Goal: Find specific page/section: Find specific page/section

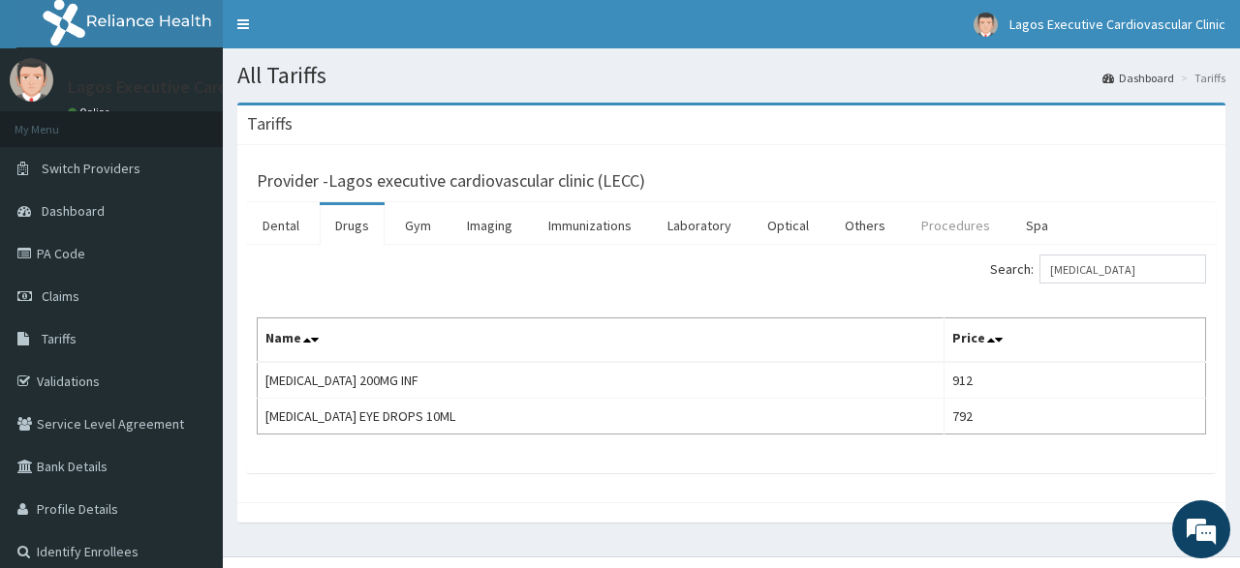
click at [948, 226] on link "Procedures" at bounding box center [955, 225] width 100 height 41
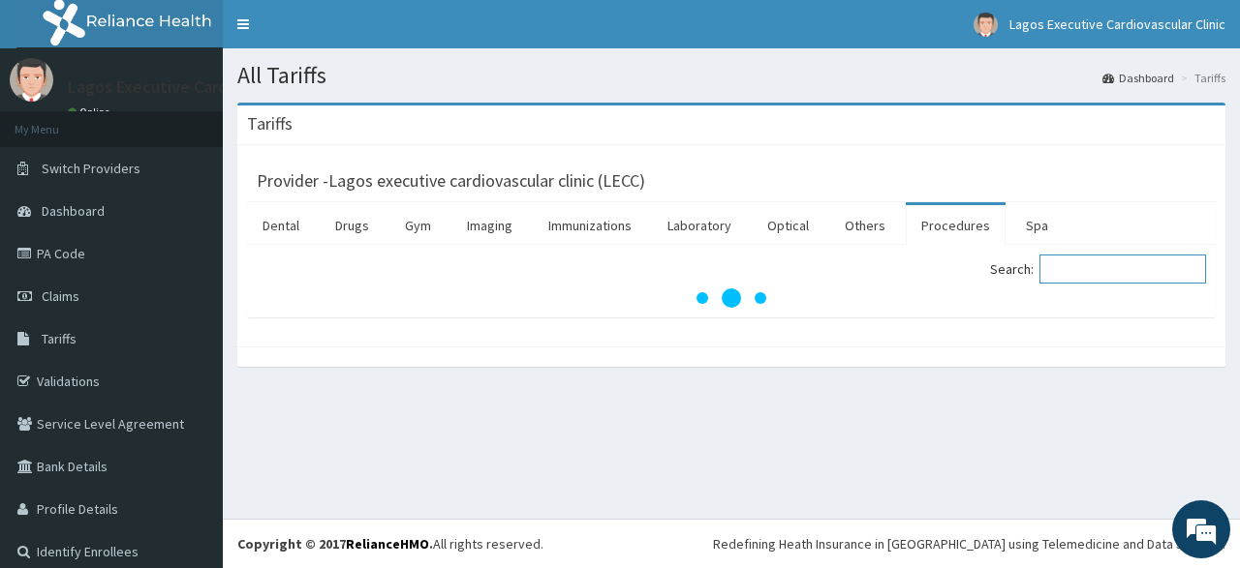
click at [1090, 270] on input "Search:" at bounding box center [1122, 269] width 167 height 29
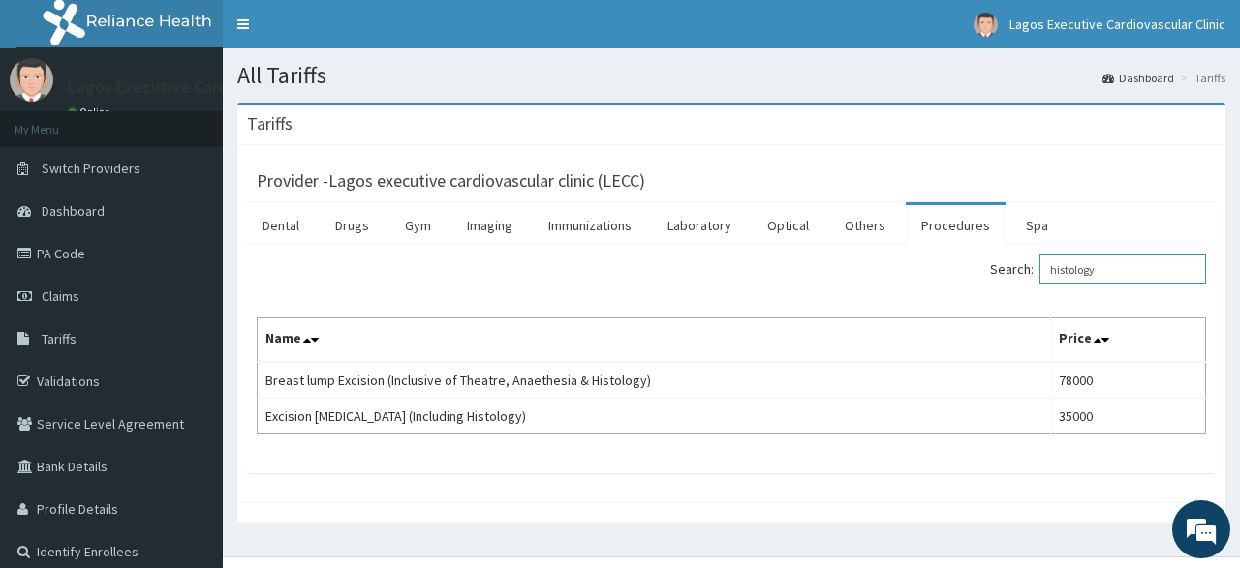
type input "histology"
click at [683, 225] on link "Laboratory" at bounding box center [699, 225] width 95 height 41
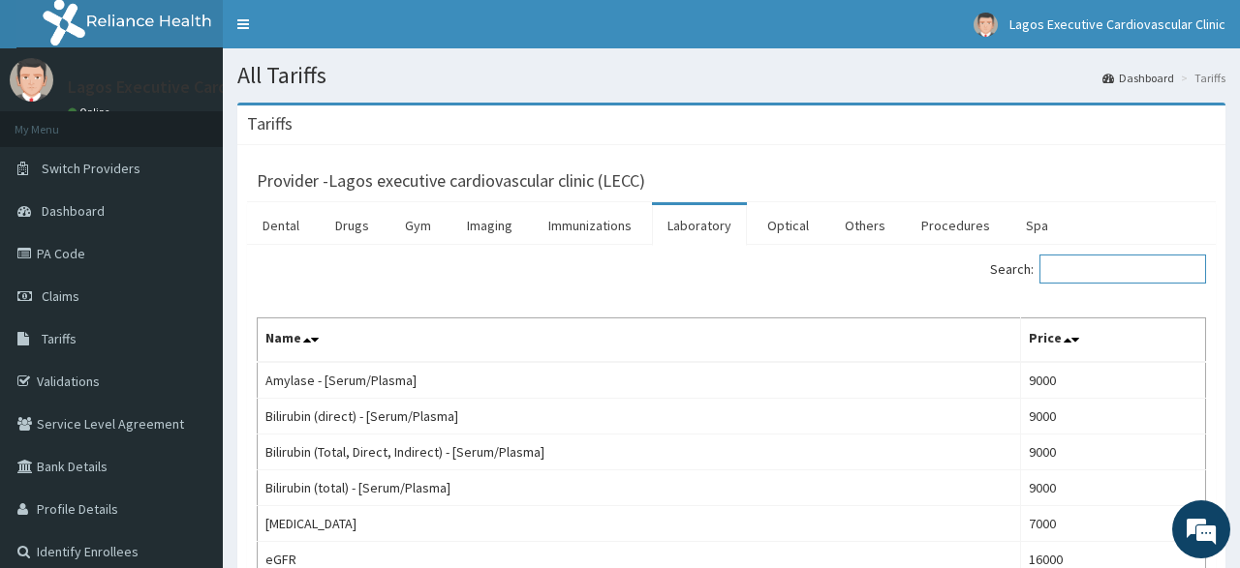
click at [1074, 265] on input "Search:" at bounding box center [1122, 269] width 167 height 29
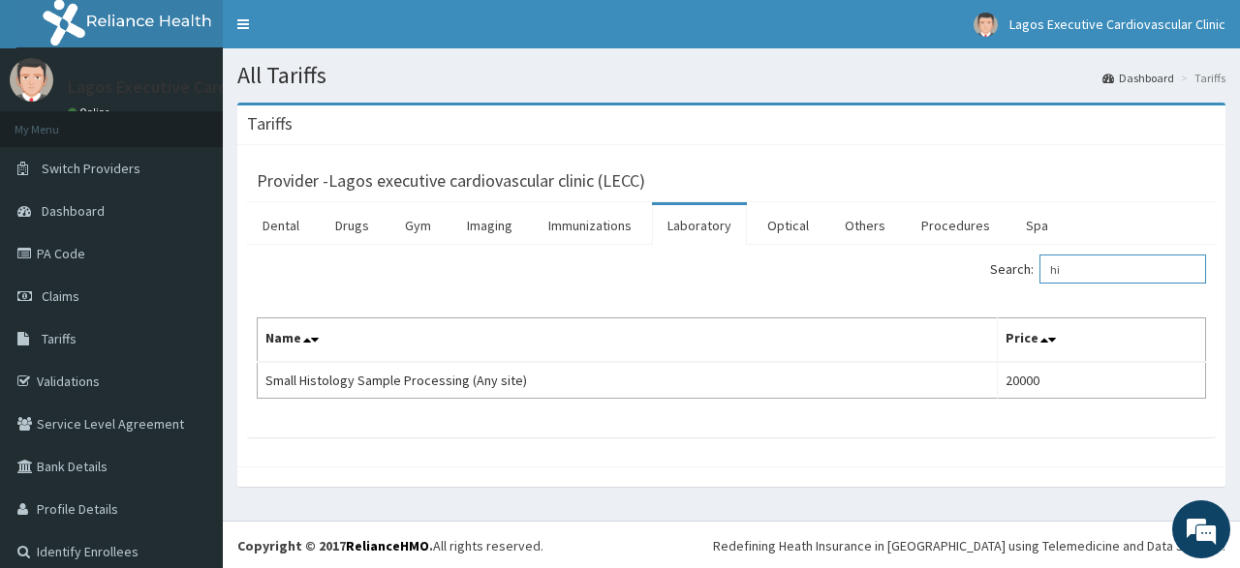
type input "h"
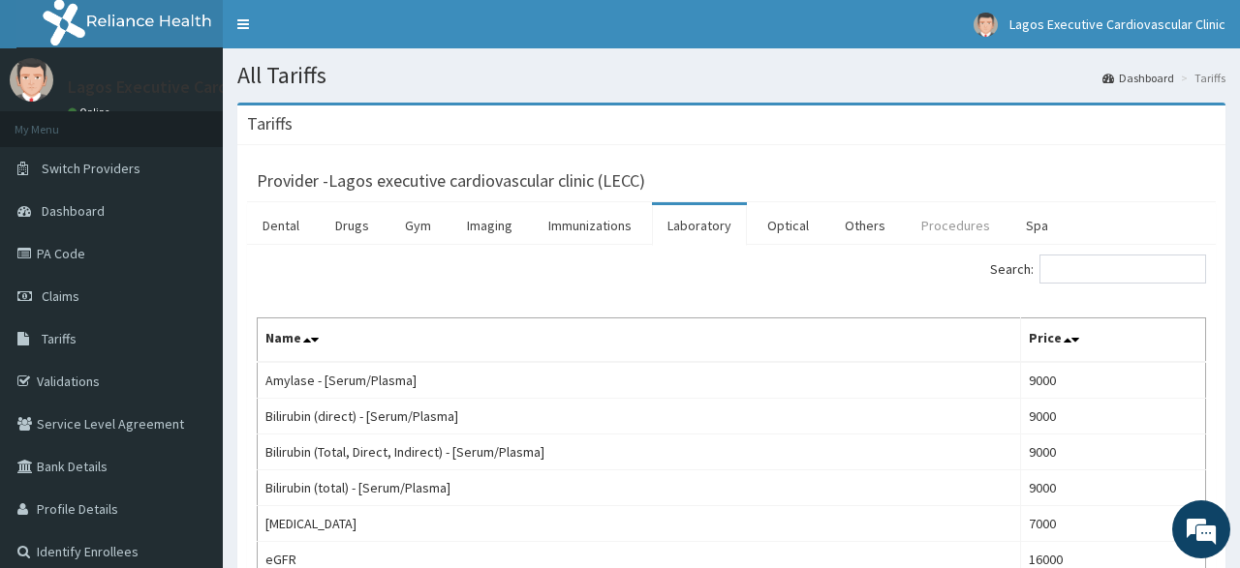
click at [936, 223] on link "Procedures" at bounding box center [955, 225] width 100 height 41
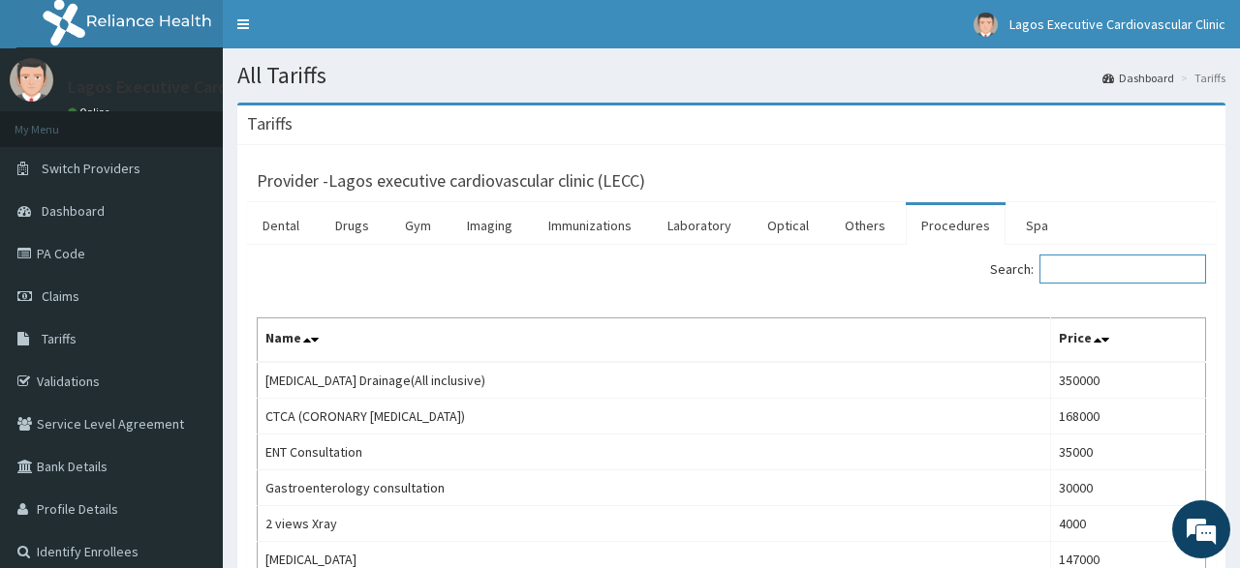
click at [1101, 276] on input "Search:" at bounding box center [1122, 269] width 167 height 29
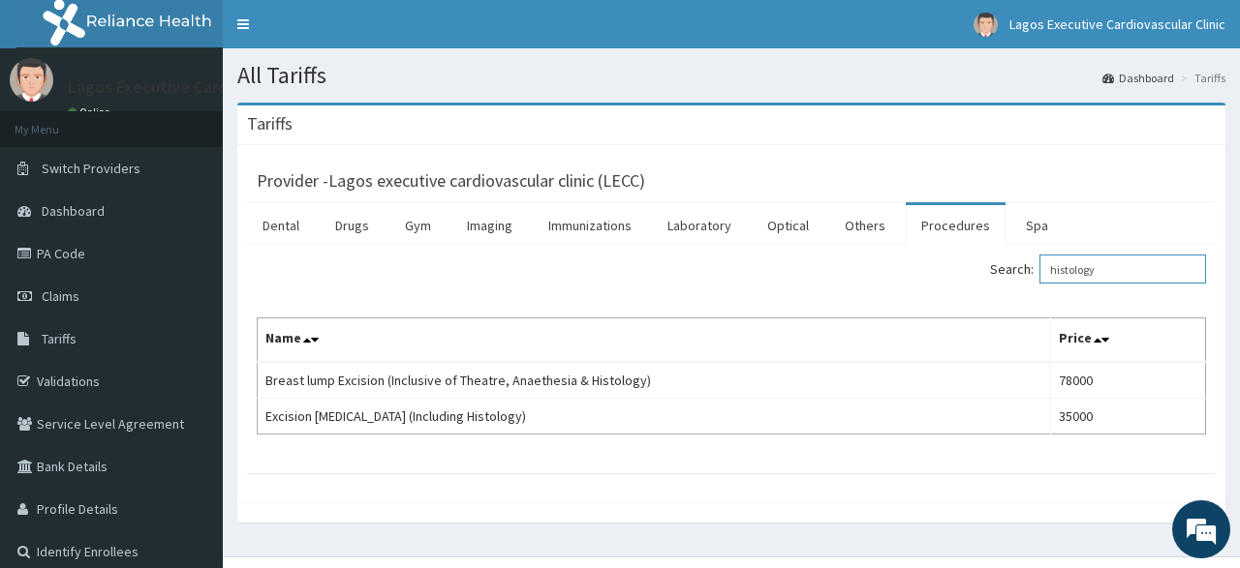
type input "histology"
